Goal: Transaction & Acquisition: Purchase product/service

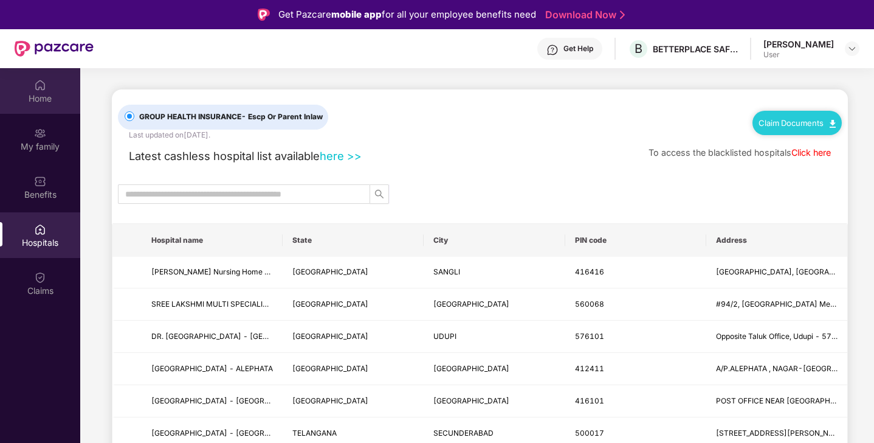
click at [36, 100] on div "Home" at bounding box center [40, 98] width 80 height 12
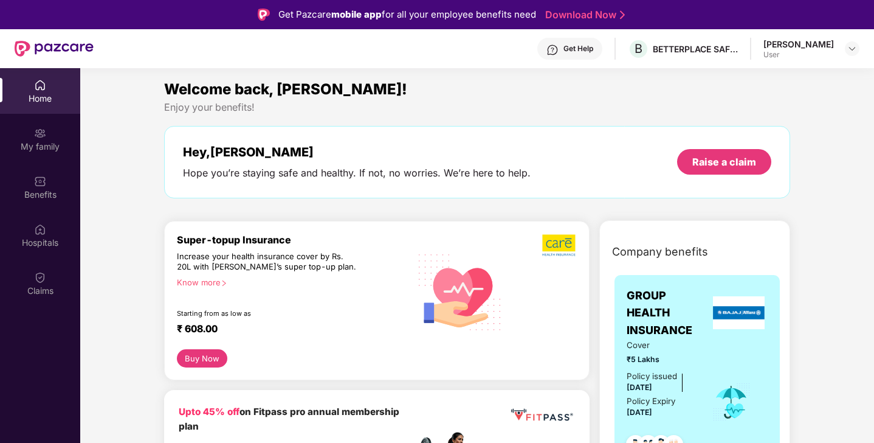
click at [274, 296] on div "Super-topup Insurance Increase your health insurance cover by Rs. 20L with [PER…" at bounding box center [293, 291] width 233 height 116
click at [201, 280] on div "Know more" at bounding box center [290, 281] width 226 height 9
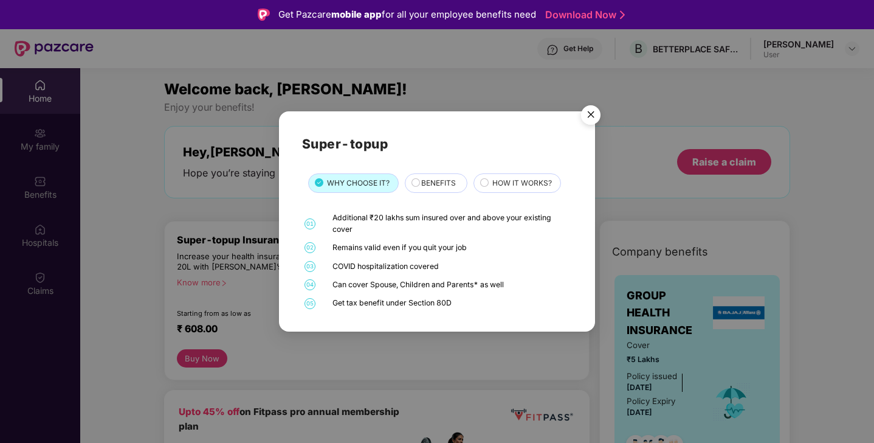
click at [589, 110] on img "Close" at bounding box center [591, 117] width 34 height 34
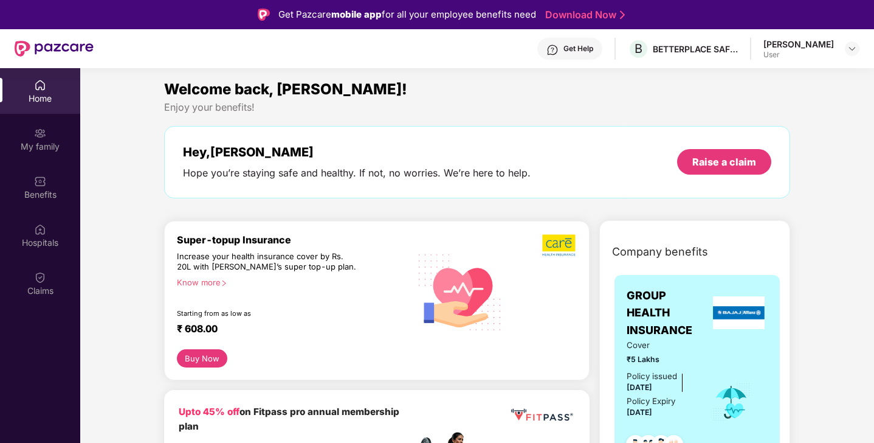
click at [209, 358] on button "Buy Now" at bounding box center [202, 358] width 50 height 18
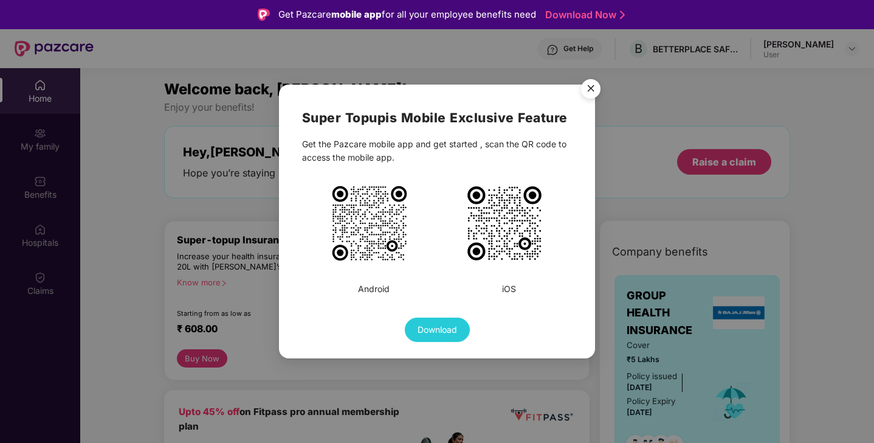
click at [591, 91] on img "Close" at bounding box center [591, 91] width 34 height 34
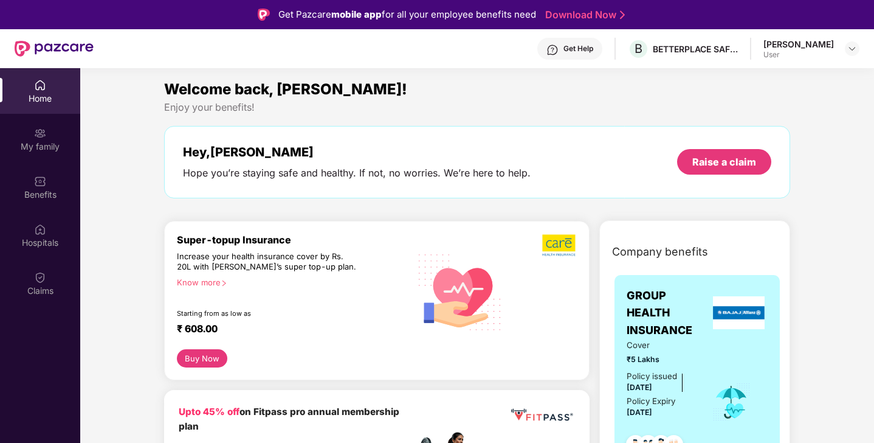
click at [181, 282] on div "Know more" at bounding box center [290, 281] width 226 height 9
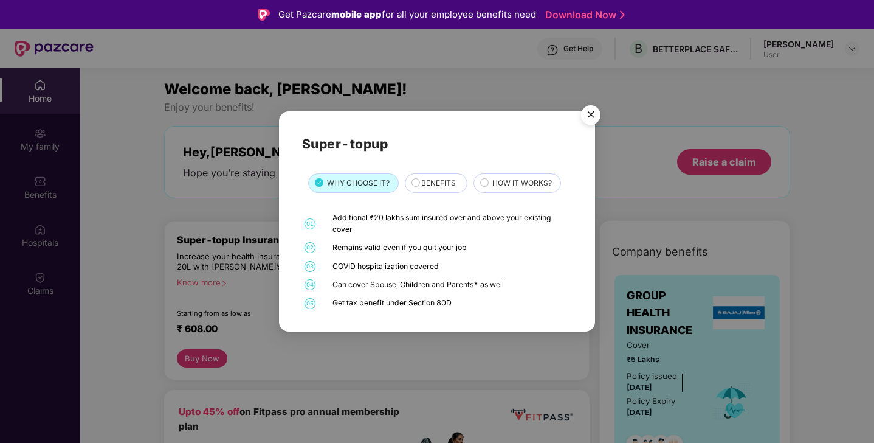
click at [592, 106] on img "Close" at bounding box center [591, 117] width 34 height 34
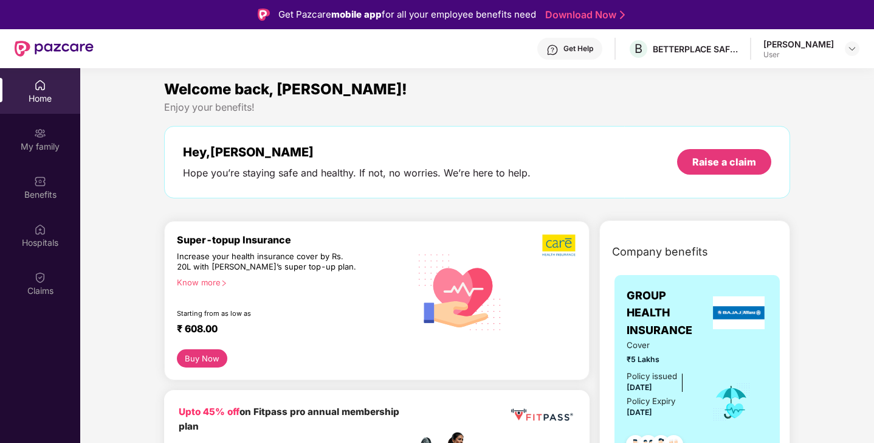
click at [223, 362] on button "Buy Now" at bounding box center [202, 358] width 50 height 18
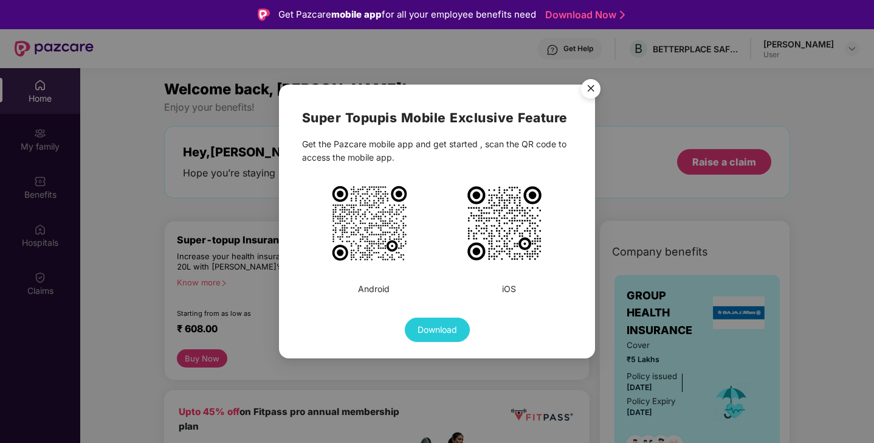
click at [592, 95] on img "Close" at bounding box center [591, 91] width 34 height 34
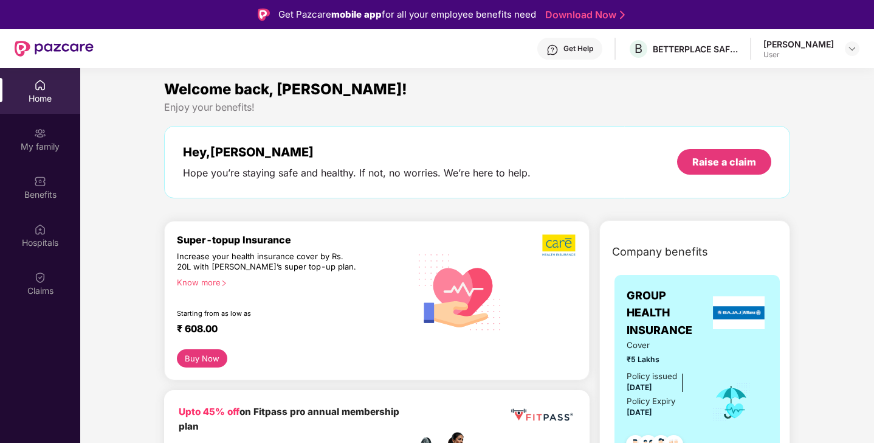
click at [207, 357] on button "Buy Now" at bounding box center [202, 358] width 50 height 18
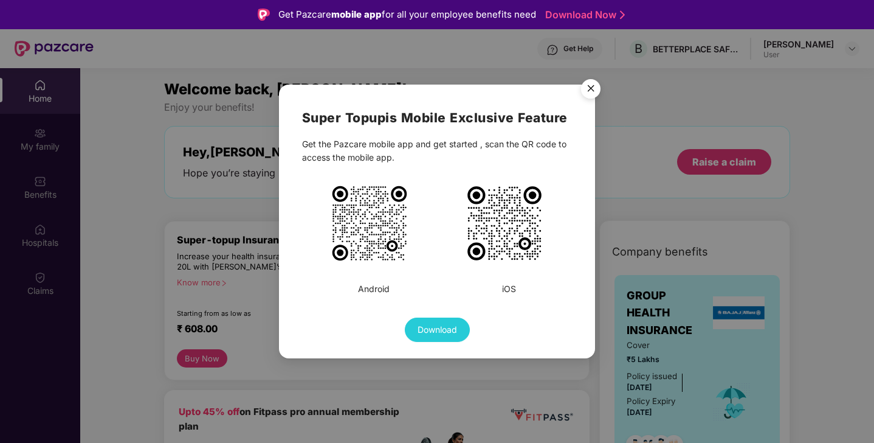
click at [585, 90] on img "Close" at bounding box center [591, 91] width 34 height 34
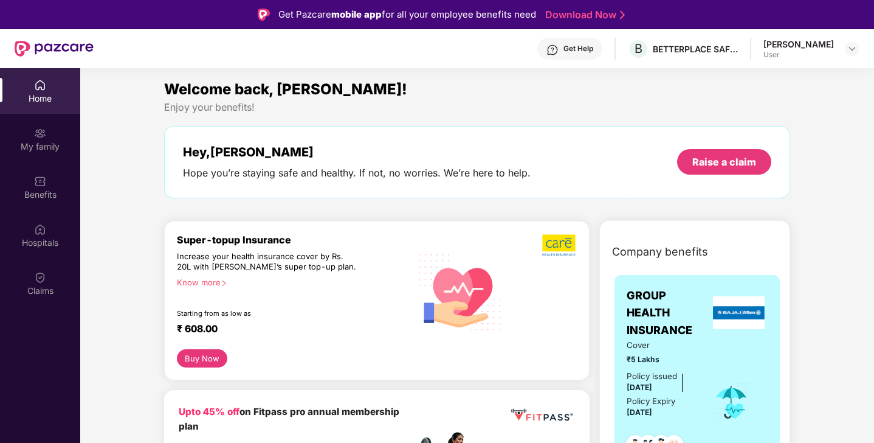
click at [209, 288] on div "Super-topup Insurance Increase your health insurance cover by Rs. 20L with [PER…" at bounding box center [293, 291] width 233 height 116
click at [209, 281] on div "Know more" at bounding box center [290, 281] width 226 height 9
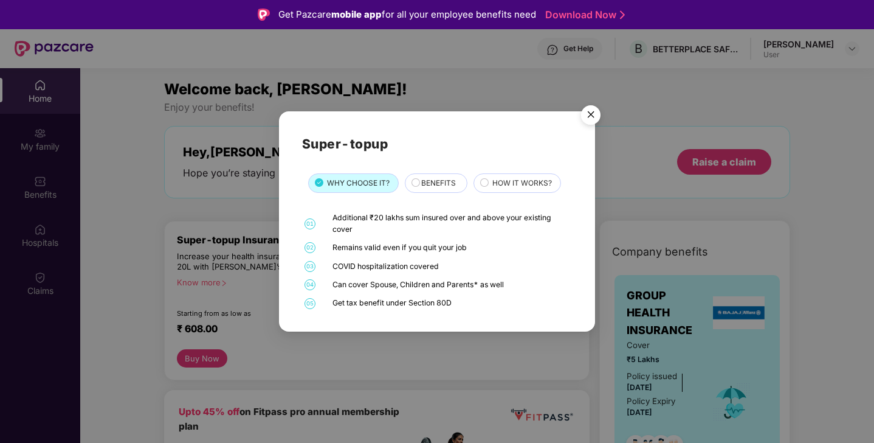
click at [429, 187] on span "BENEFITS" at bounding box center [438, 184] width 35 height 12
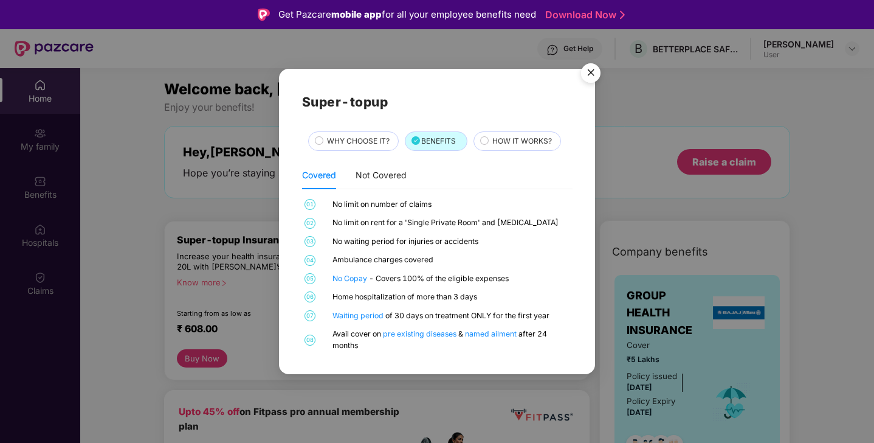
click at [509, 140] on span "HOW IT WORKS?" at bounding box center [523, 142] width 60 height 12
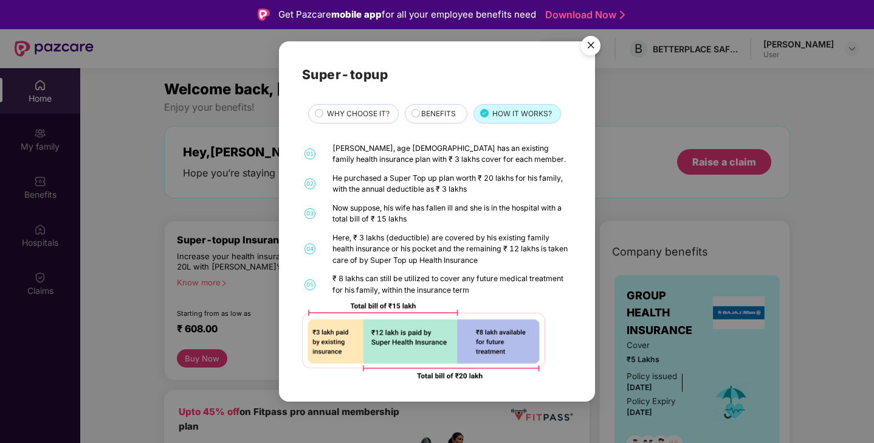
click at [373, 165] on div "[PERSON_NAME], age [DEMOGRAPHIC_DATA] has an existing family health insurance p…" at bounding box center [451, 154] width 237 height 22
click at [407, 190] on div "He purchased a Super Top up plan worth ₹ 20 lakhs for his family, with the annu…" at bounding box center [451, 184] width 237 height 22
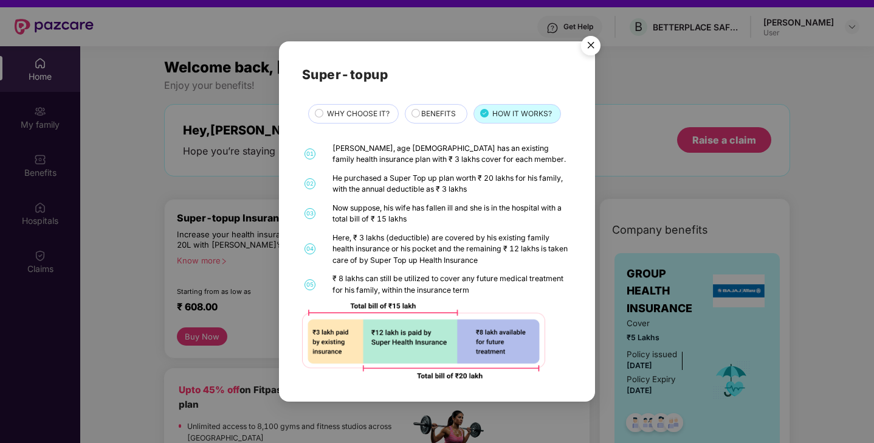
scroll to position [24, 0]
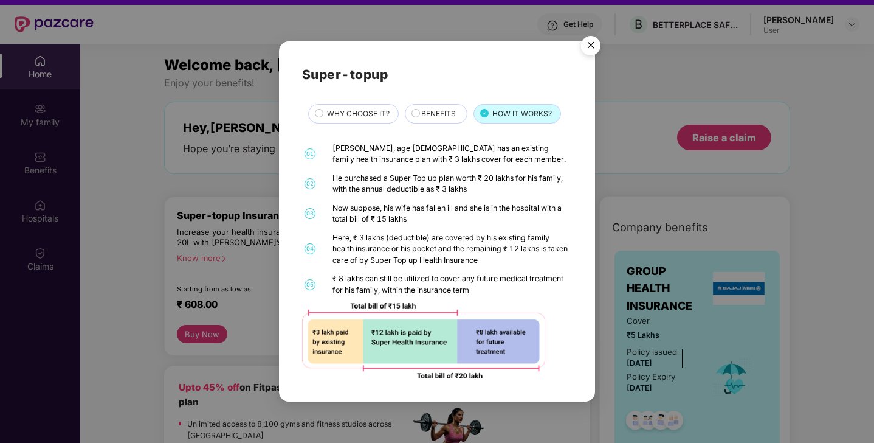
click at [420, 261] on div "Here, ₹ 3 lakhs (deductible) are covered by his existing family health insuranc…" at bounding box center [451, 248] width 237 height 33
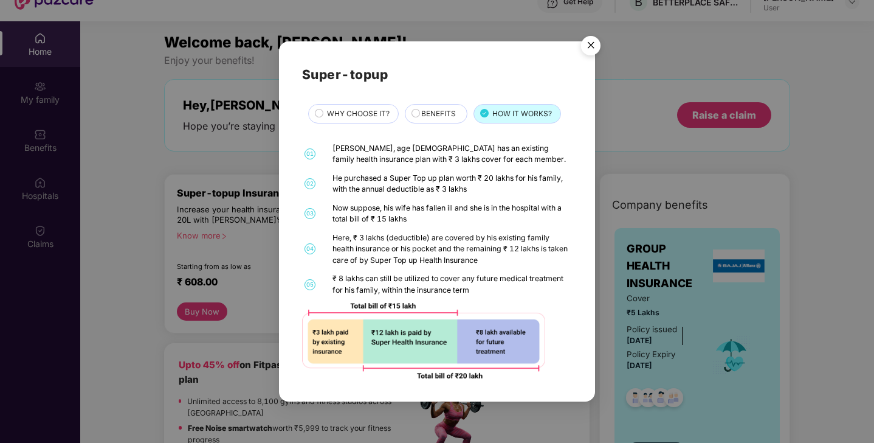
scroll to position [49, 0]
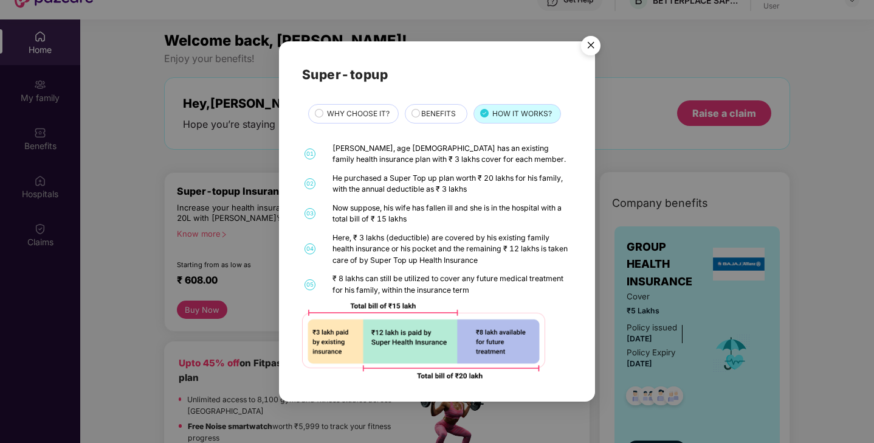
click at [483, 334] on img at bounding box center [423, 340] width 243 height 75
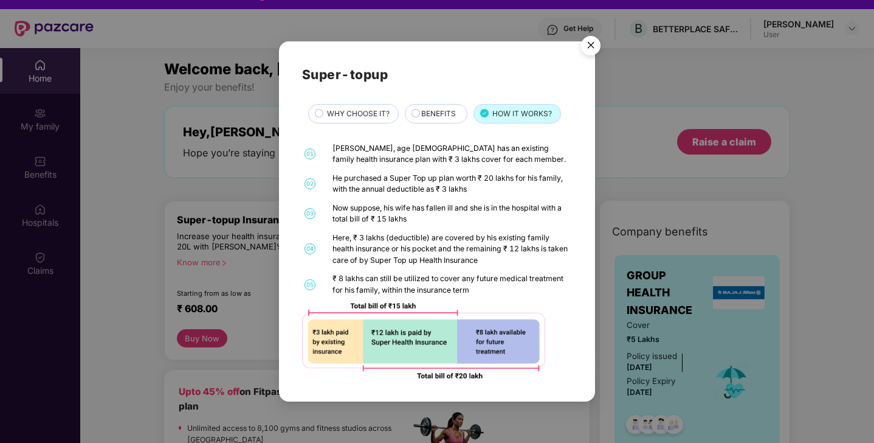
scroll to position [19, 0]
click at [594, 48] on img "Close" at bounding box center [591, 47] width 34 height 34
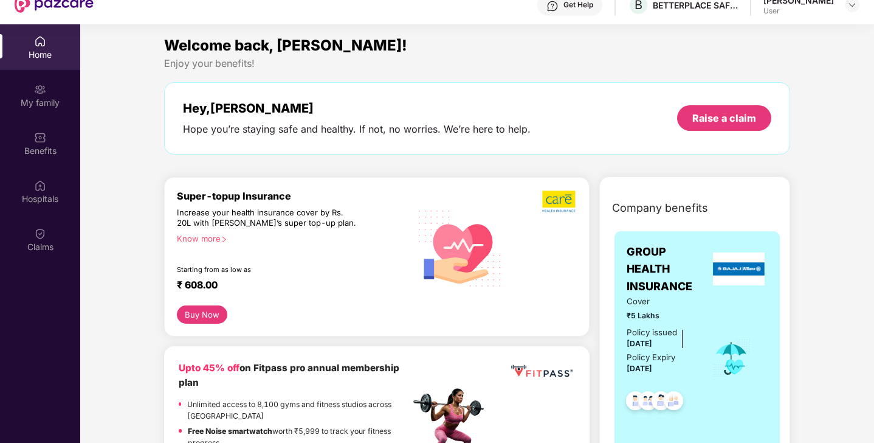
scroll to position [68, 0]
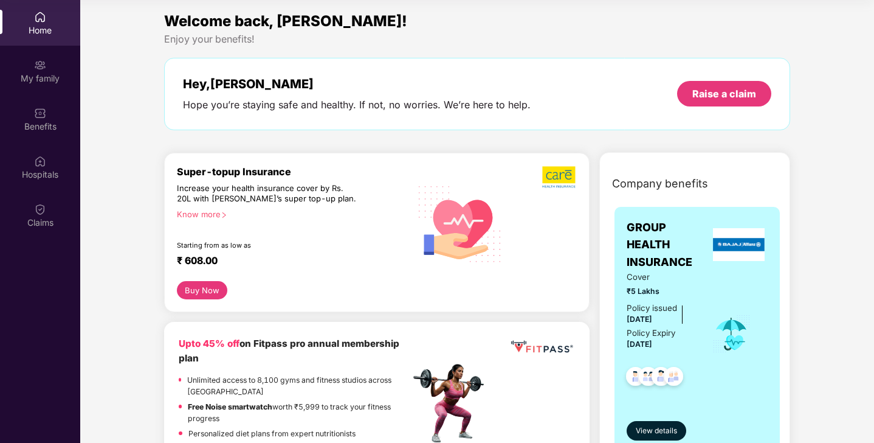
click at [422, 375] on img at bounding box center [452, 403] width 85 height 85
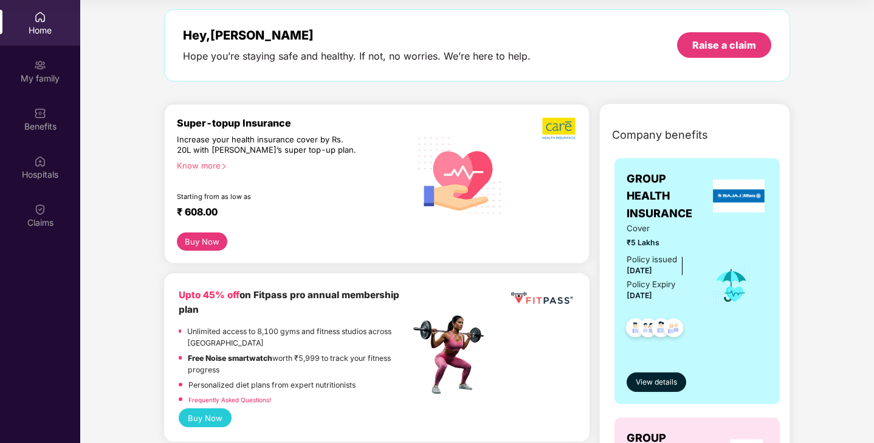
scroll to position [73, 0]
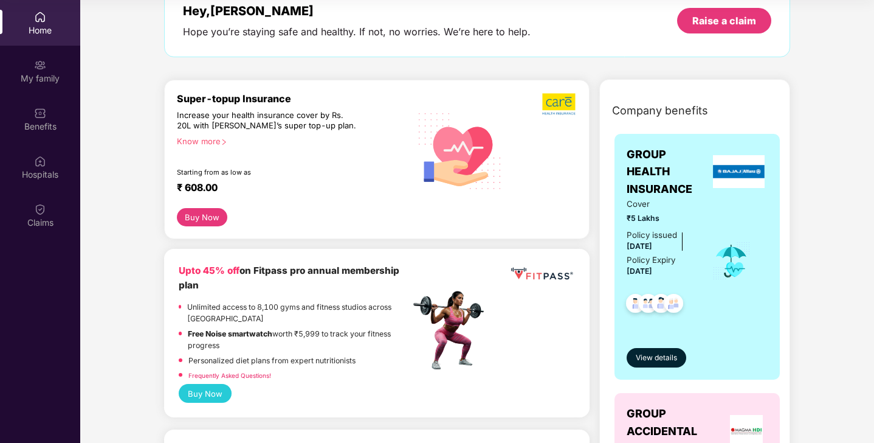
click at [213, 392] on button "Buy Now" at bounding box center [205, 393] width 53 height 19
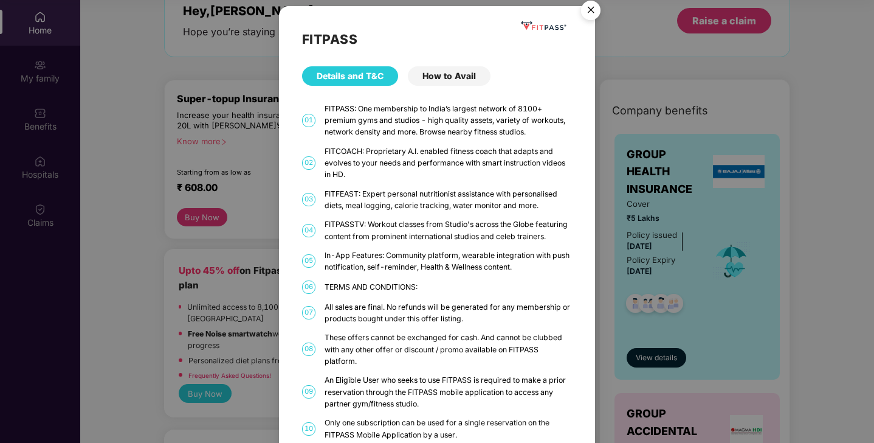
click at [422, 292] on div "06 TERMS AND CONDITIONS:" at bounding box center [437, 286] width 271 height 13
click at [455, 80] on div "How to Avail" at bounding box center [449, 75] width 83 height 19
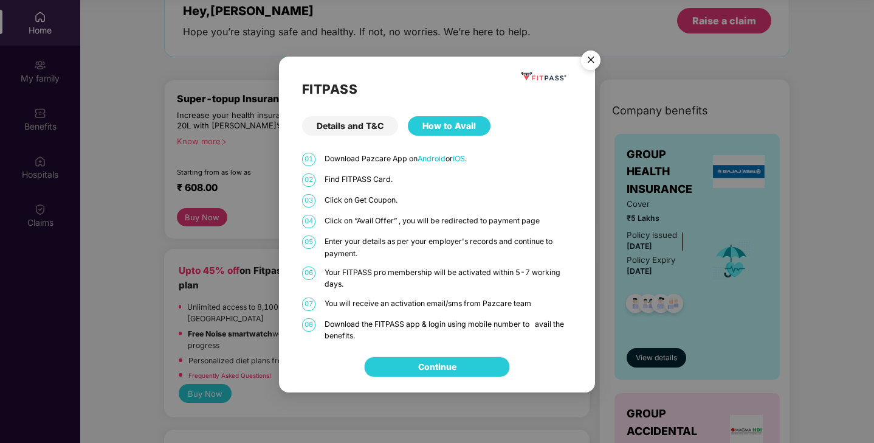
click at [452, 373] on link "Continue" at bounding box center [437, 366] width 38 height 13
click at [595, 61] on img "Close" at bounding box center [591, 62] width 34 height 34
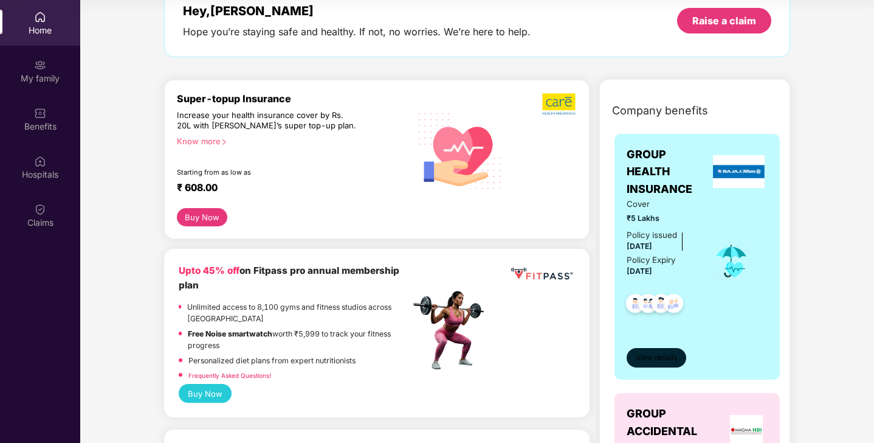
click at [667, 361] on span "View details" at bounding box center [656, 358] width 41 height 12
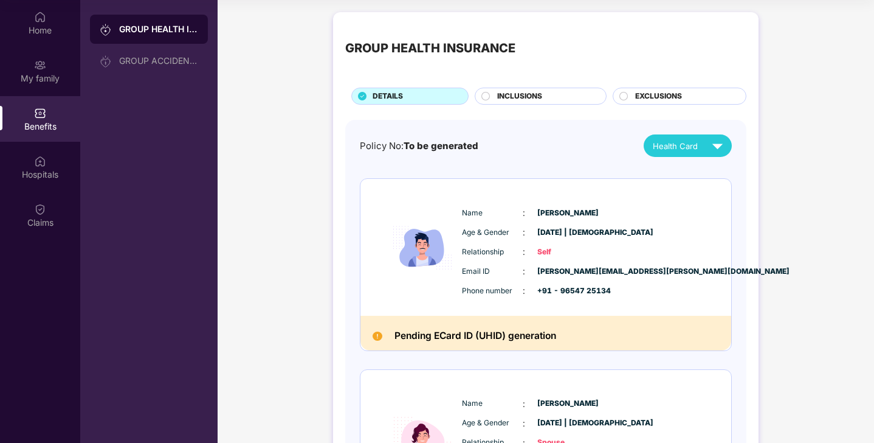
click at [526, 92] on span "INCLUSIONS" at bounding box center [519, 97] width 45 height 12
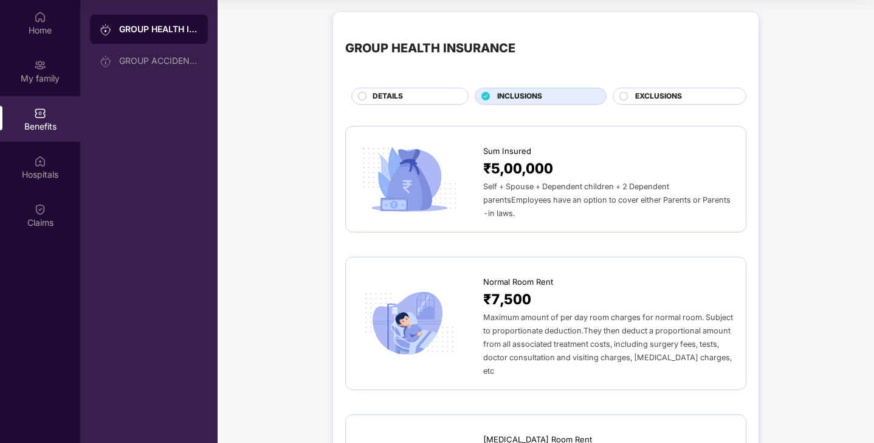
click at [581, 262] on div "Normal Room Rent ₹7,500 Maximum amount of per day room charges for normal room.…" at bounding box center [545, 323] width 401 height 133
click at [660, 97] on span "EXCLUSIONS" at bounding box center [658, 97] width 47 height 12
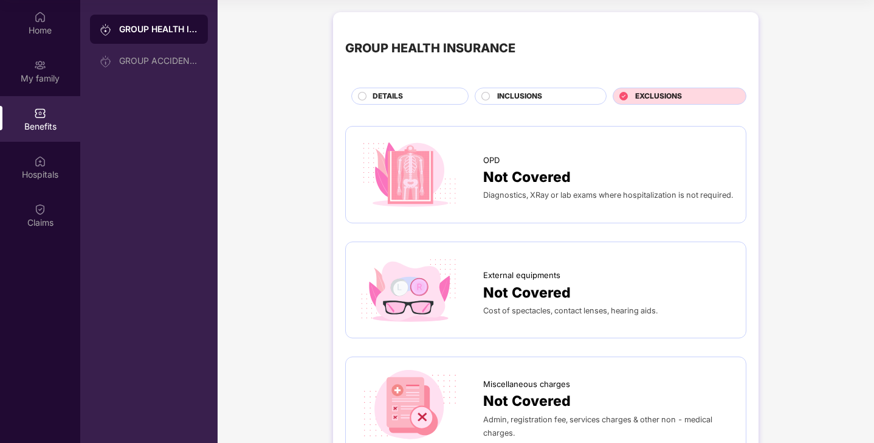
click at [367, 92] on div "DETAILS" at bounding box center [414, 97] width 95 height 13
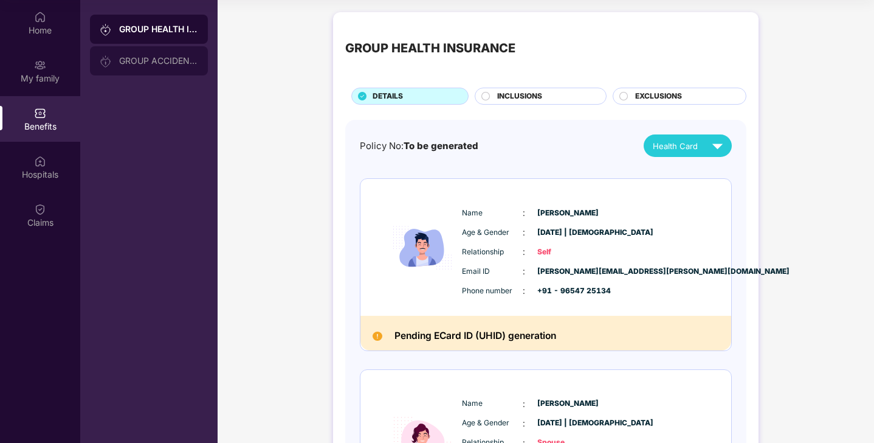
click at [168, 67] on div "GROUP ACCIDENTAL INSURANCE" at bounding box center [149, 60] width 118 height 29
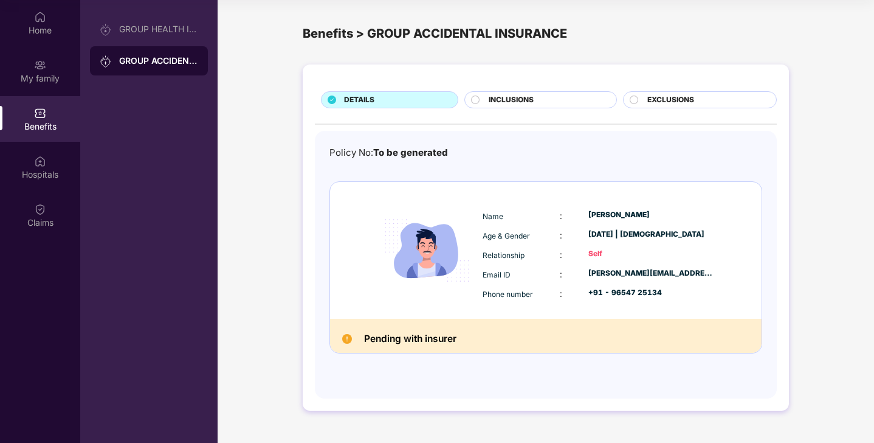
click at [508, 98] on span "INCLUSIONS" at bounding box center [511, 100] width 45 height 12
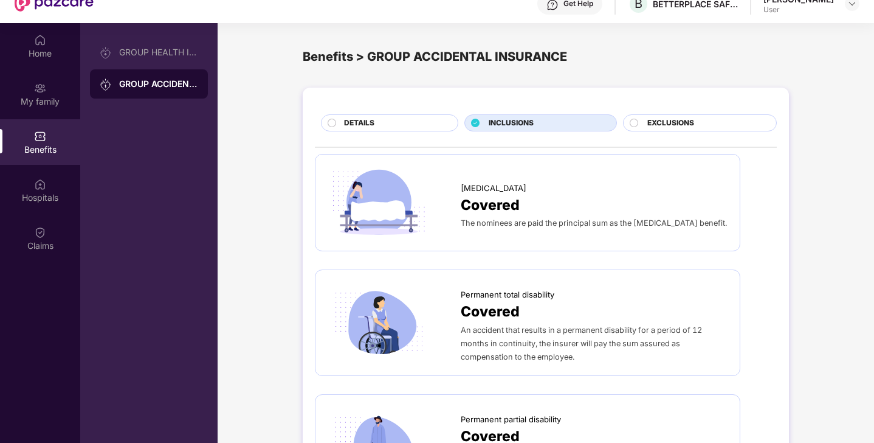
scroll to position [44, 0]
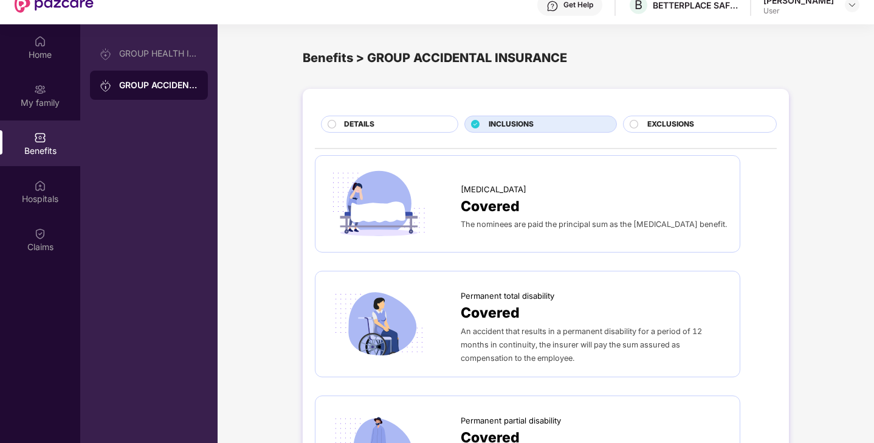
click at [691, 122] on span "EXCLUSIONS" at bounding box center [671, 125] width 47 height 12
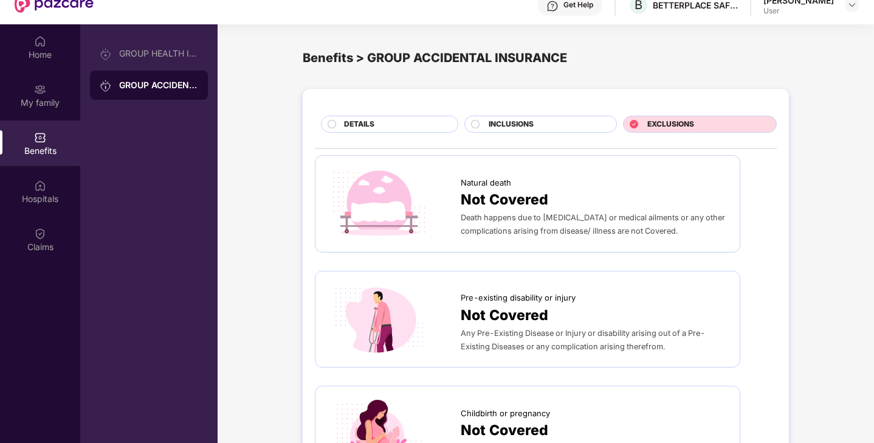
click at [519, 126] on span "INCLUSIONS" at bounding box center [511, 125] width 45 height 12
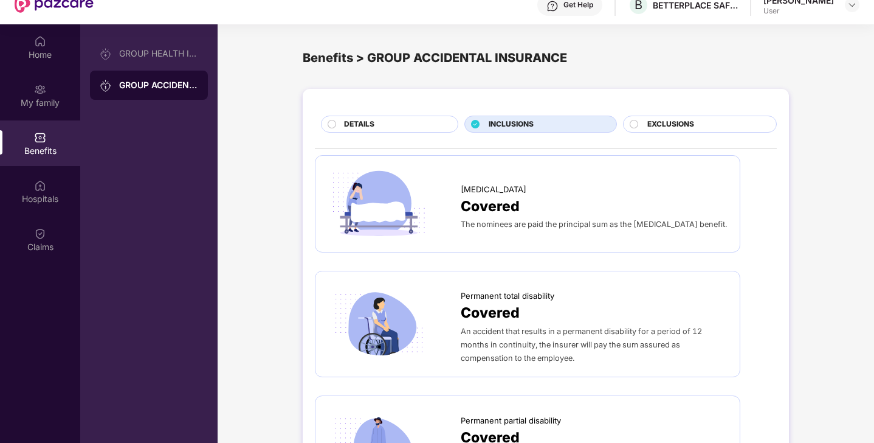
click at [420, 123] on div "DETAILS" at bounding box center [395, 125] width 114 height 13
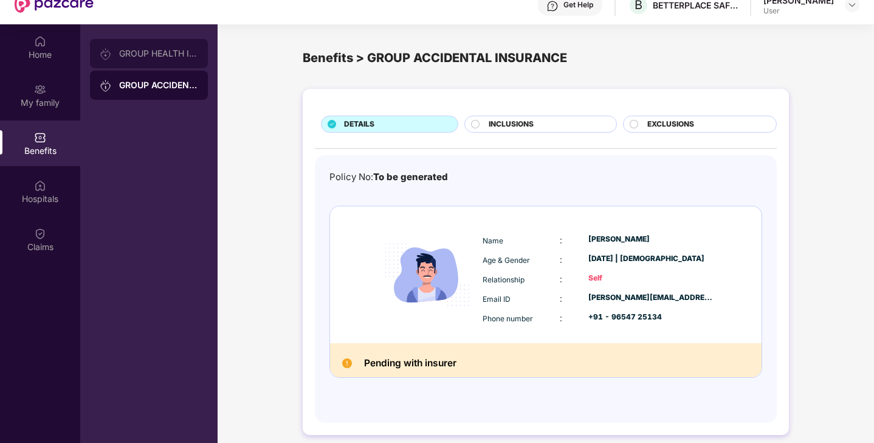
click at [157, 61] on div "GROUP HEALTH INSURANCE" at bounding box center [149, 53] width 118 height 29
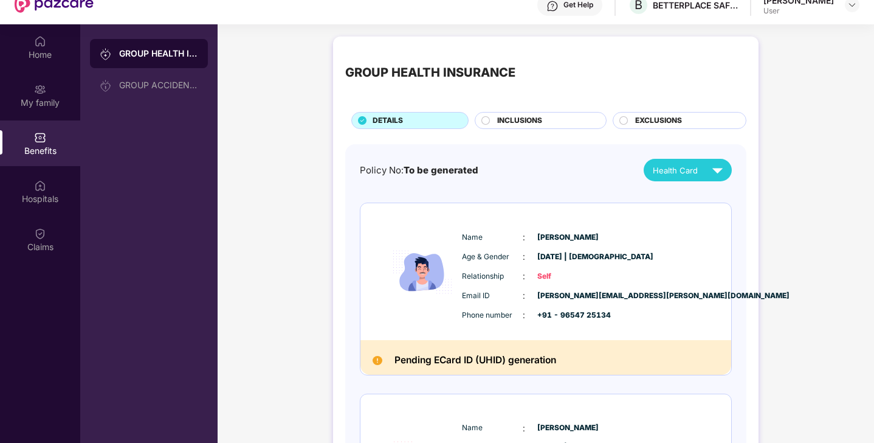
click at [499, 324] on div "Name : [PERSON_NAME] Age & Gender : [DATE] | [DEMOGRAPHIC_DATA] Relationship : …" at bounding box center [582, 275] width 247 height 103
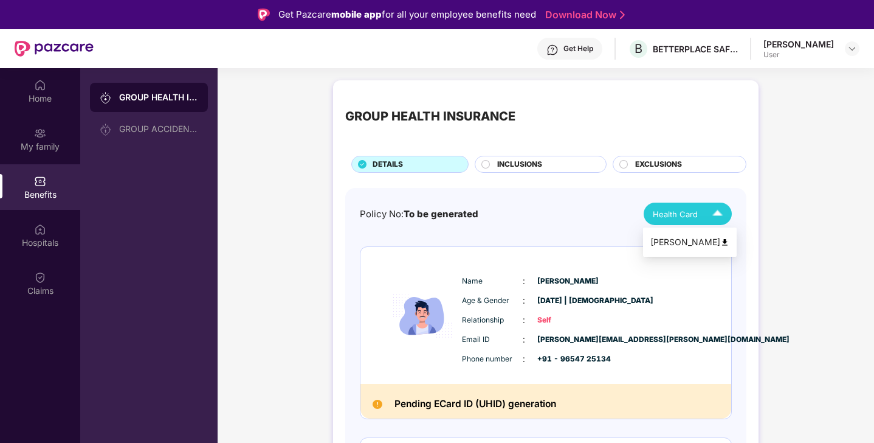
click at [709, 213] on img at bounding box center [717, 213] width 21 height 21
